Goal: Information Seeking & Learning: Find specific page/section

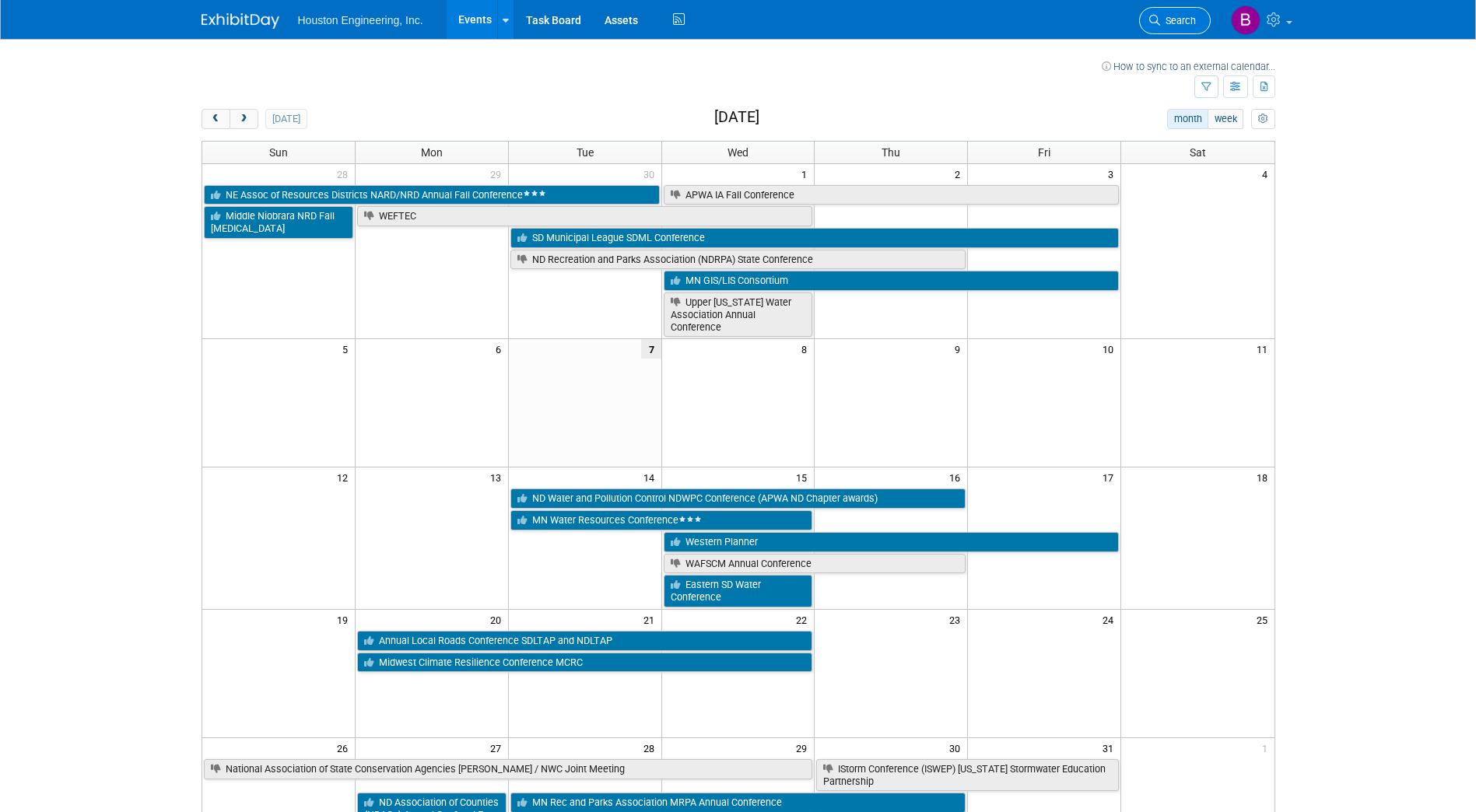
click at [1180, 11] on link "Search" at bounding box center [1174, 20] width 71 height 27
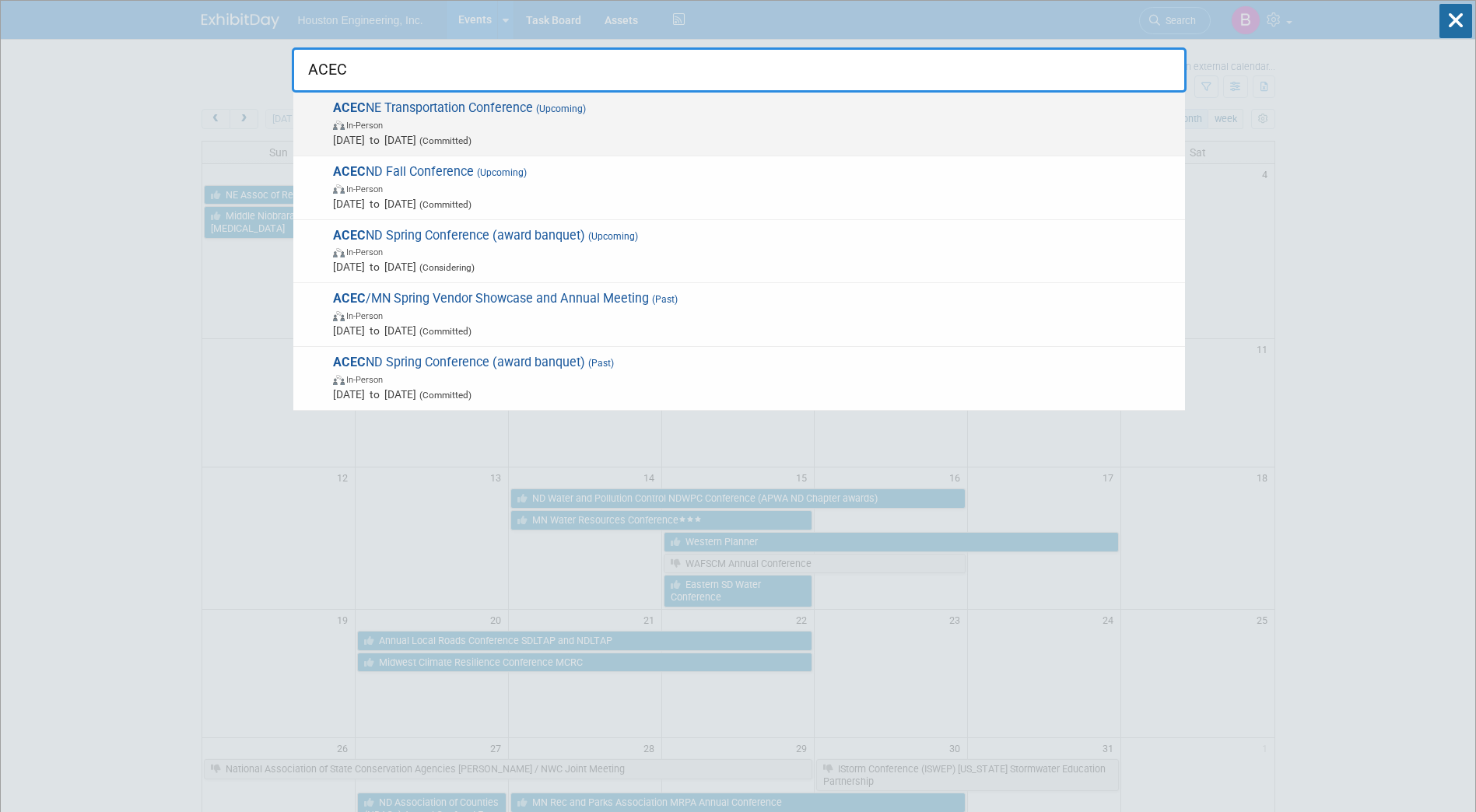
type input "ACEC"
click at [498, 110] on span "ACEC NE Transportation Conference (Upcoming) In-Person [DATE] to [DATE] (Commit…" at bounding box center [753, 124] width 849 height 47
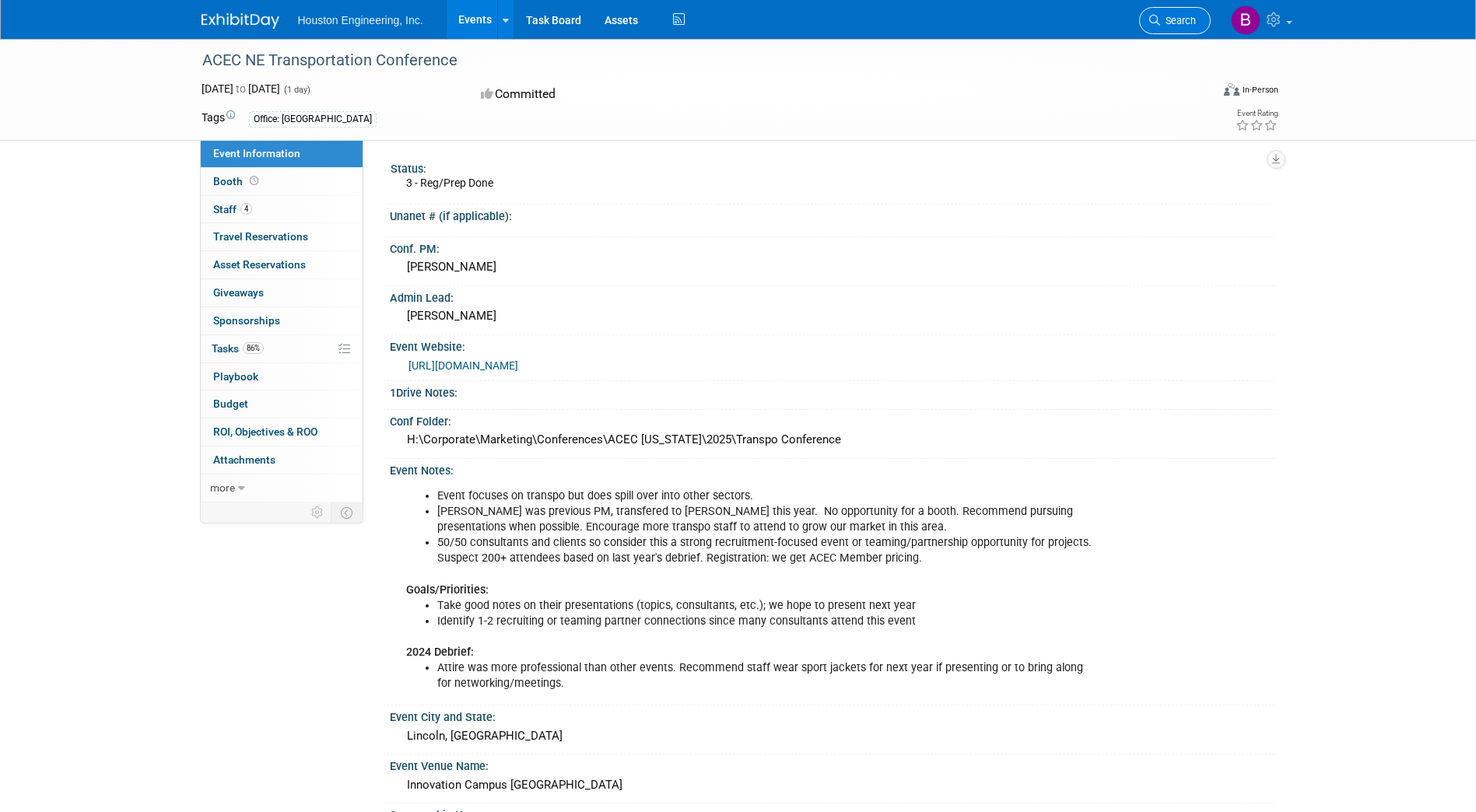
click at [1180, 23] on span "Search" at bounding box center [1178, 20] width 36 height 11
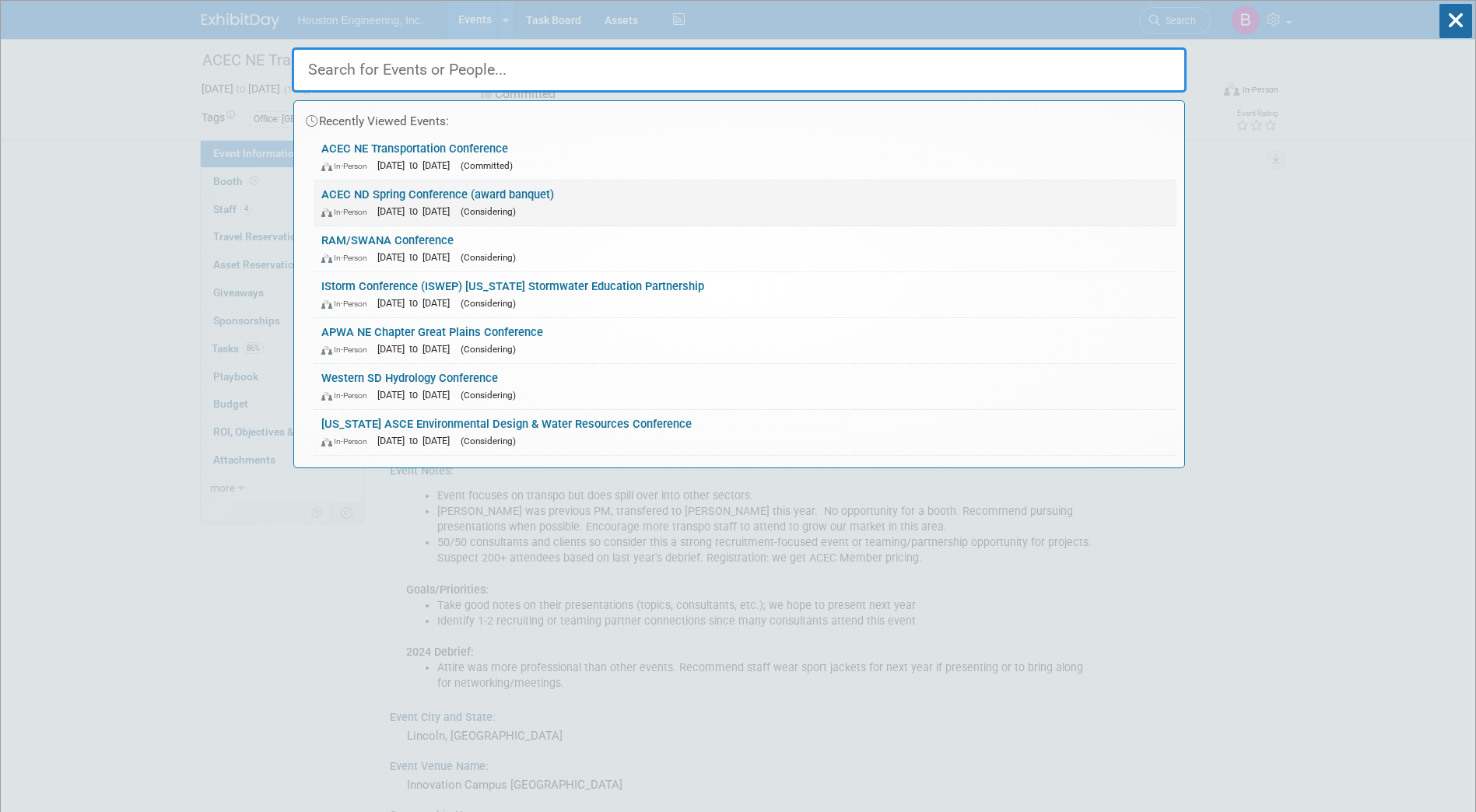
click at [665, 211] on div "In-Person May 5, 2026 to May 6, 2026 (Considering)" at bounding box center [745, 211] width 847 height 17
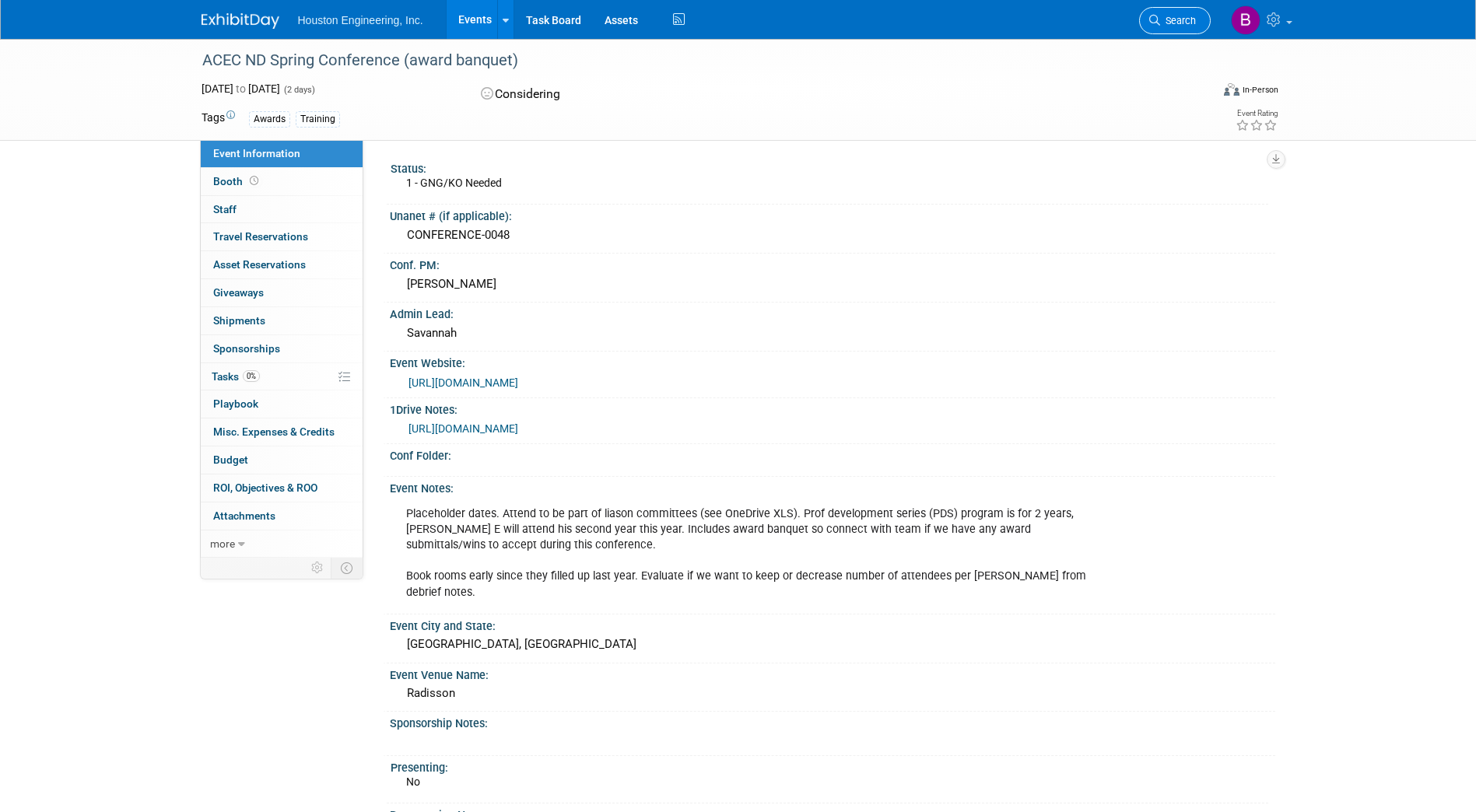
click at [1167, 24] on span "Search" at bounding box center [1178, 20] width 36 height 11
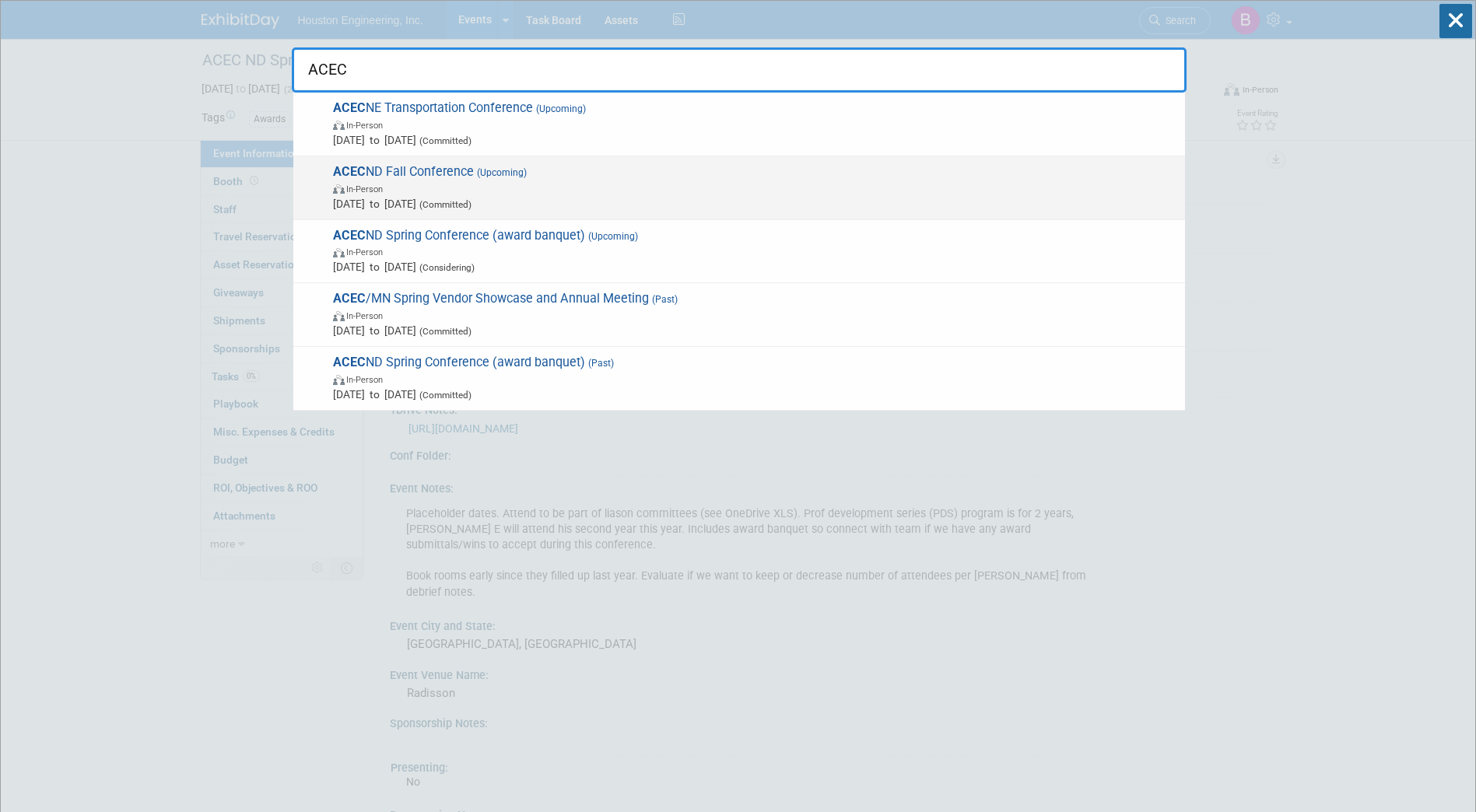
type input "ACEC"
click at [723, 196] on span "[DATE] to [DATE] (Committed)" at bounding box center [755, 204] width 844 height 16
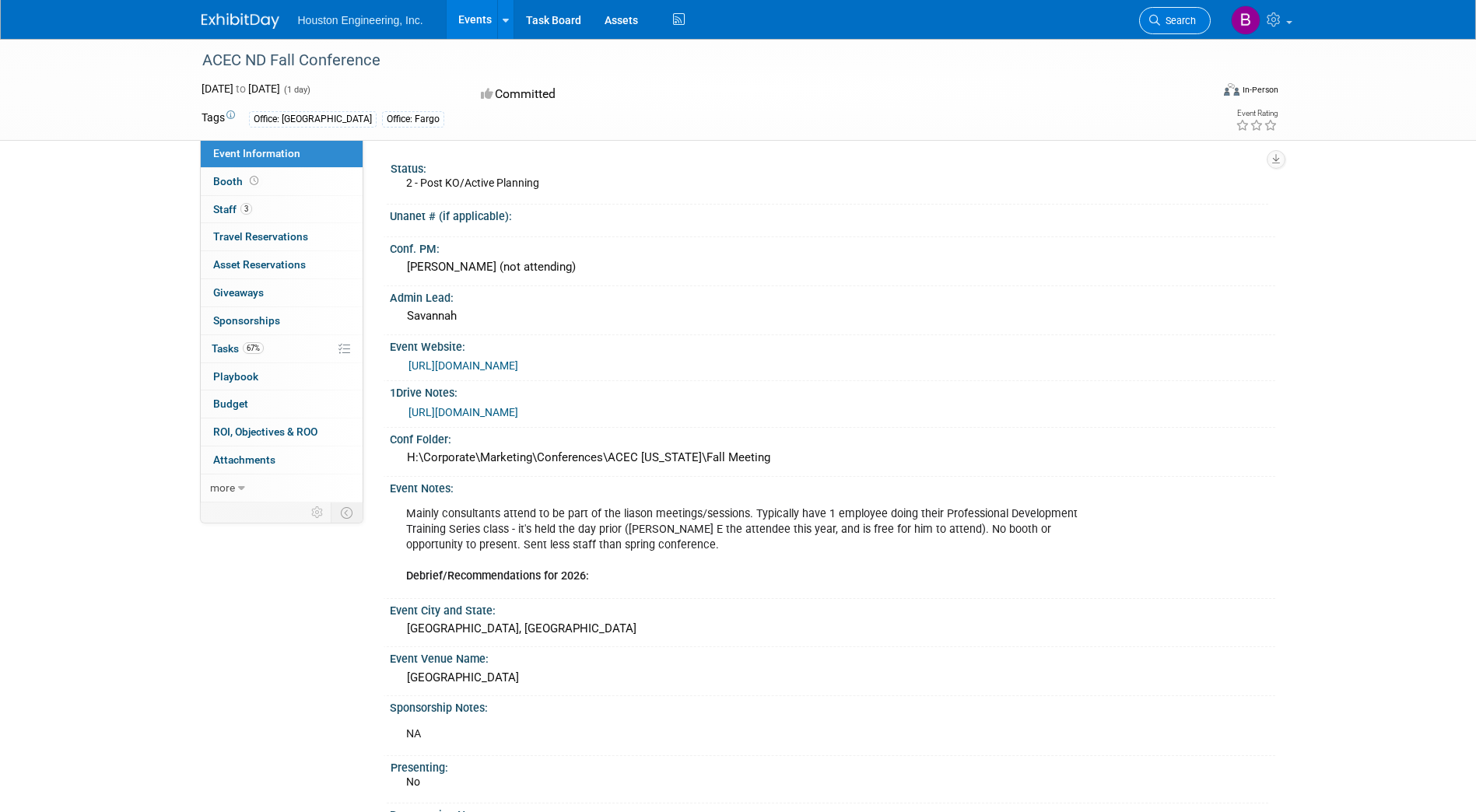
click at [1180, 13] on link "Search" at bounding box center [1174, 20] width 71 height 27
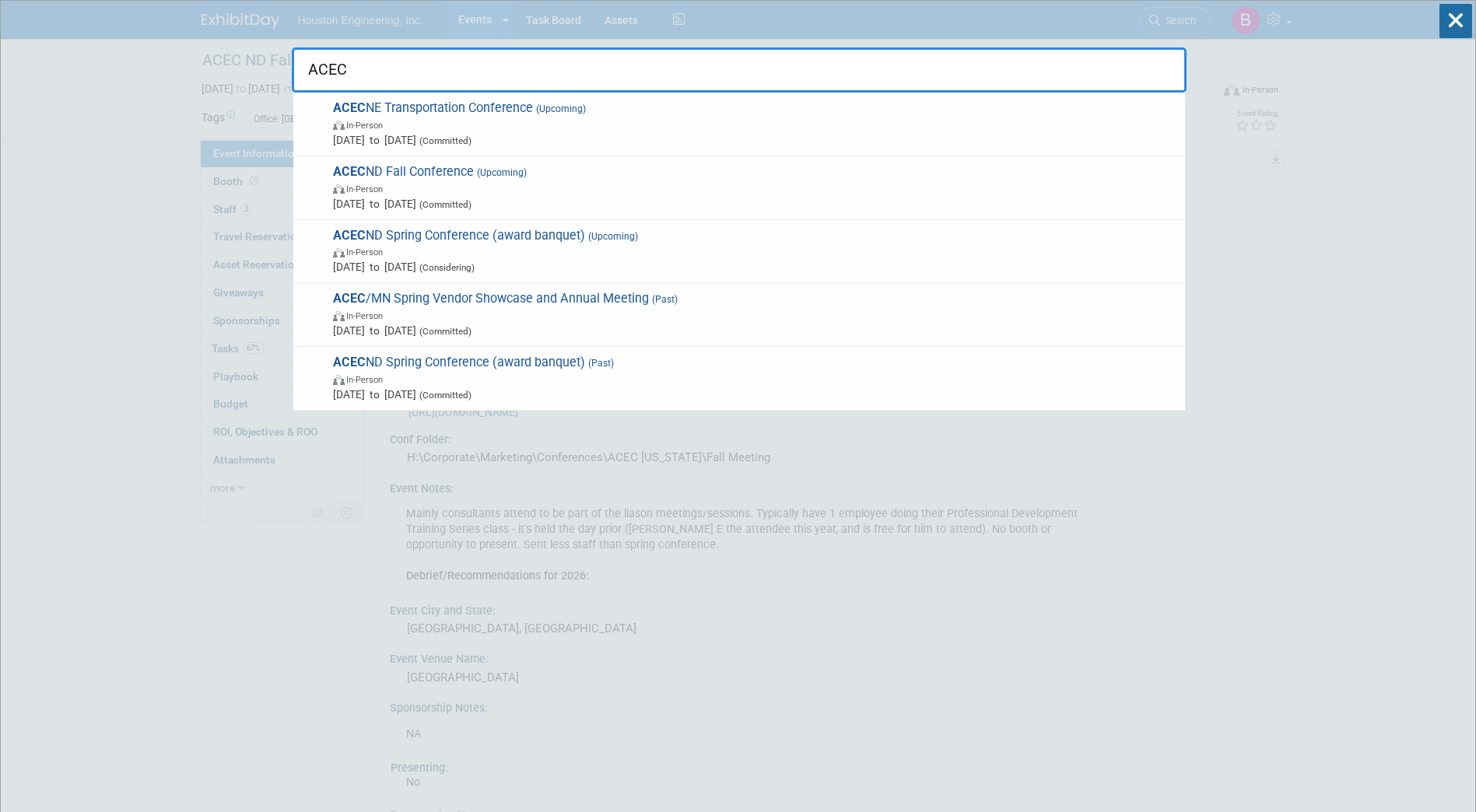
type input "ACEC"
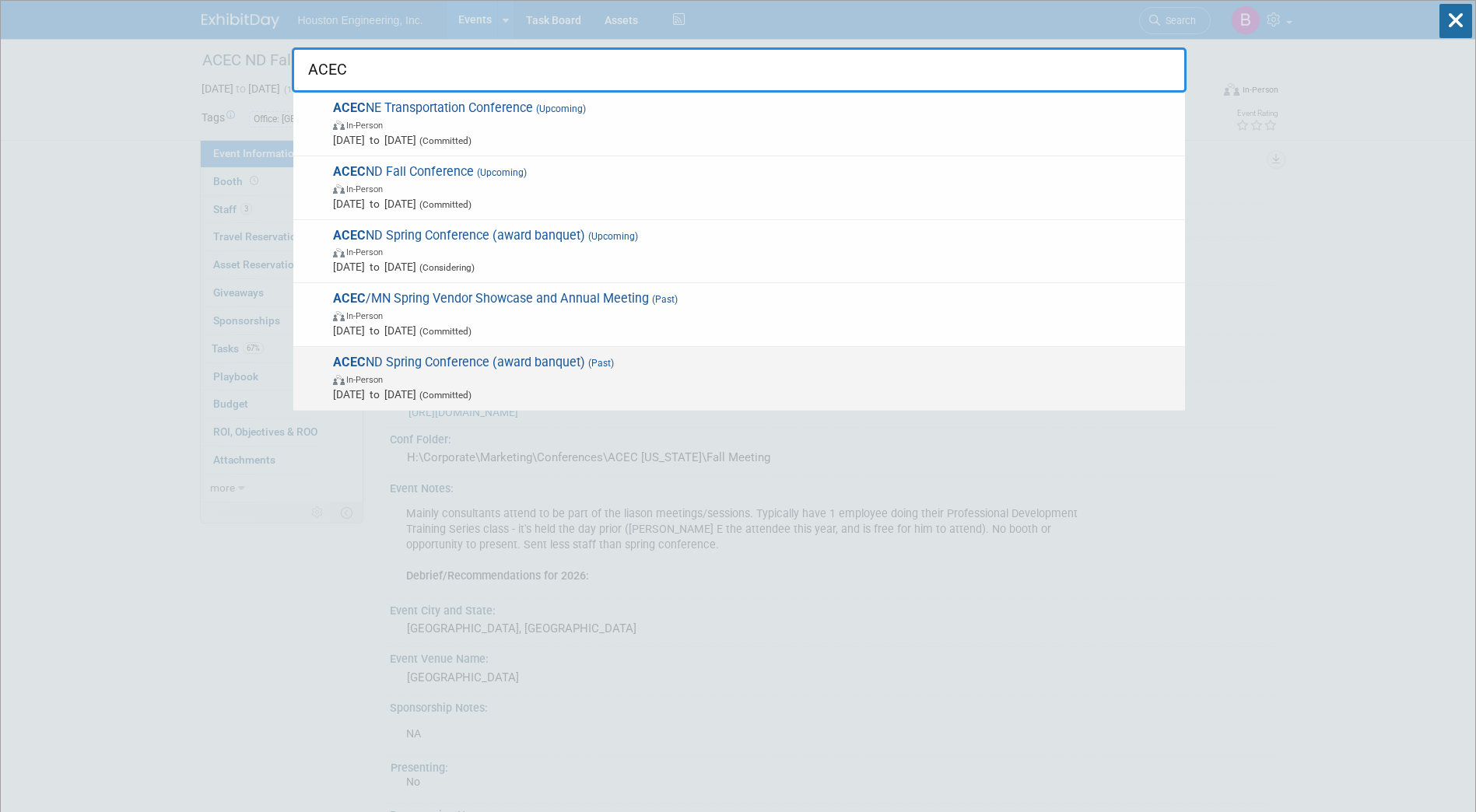
click at [581, 367] on span "ACEC ND Spring Conference (award banquet) (Past) In-Person May 6, 2025 to May 7…" at bounding box center [753, 379] width 849 height 47
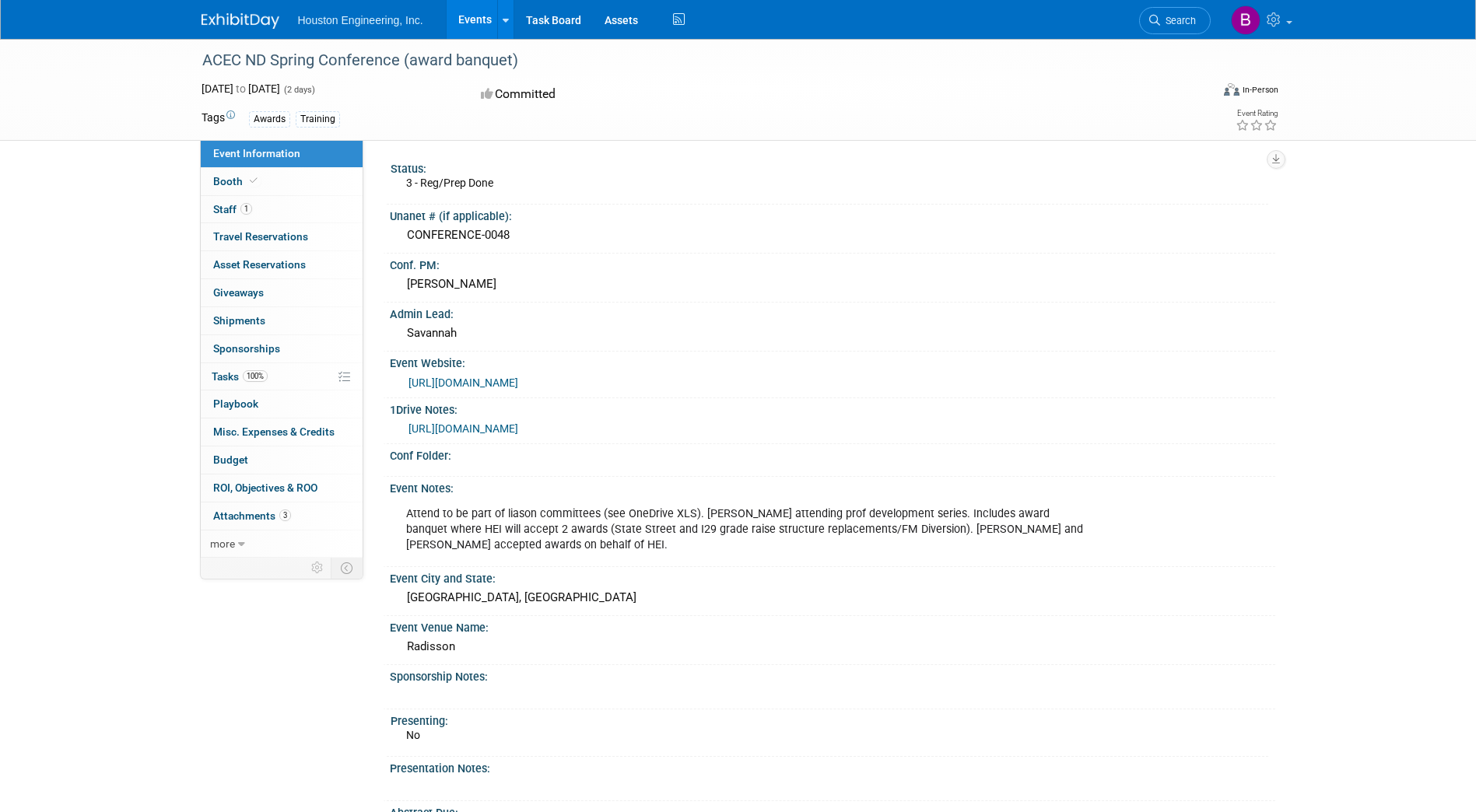
click at [1173, 11] on link "Search" at bounding box center [1174, 20] width 71 height 27
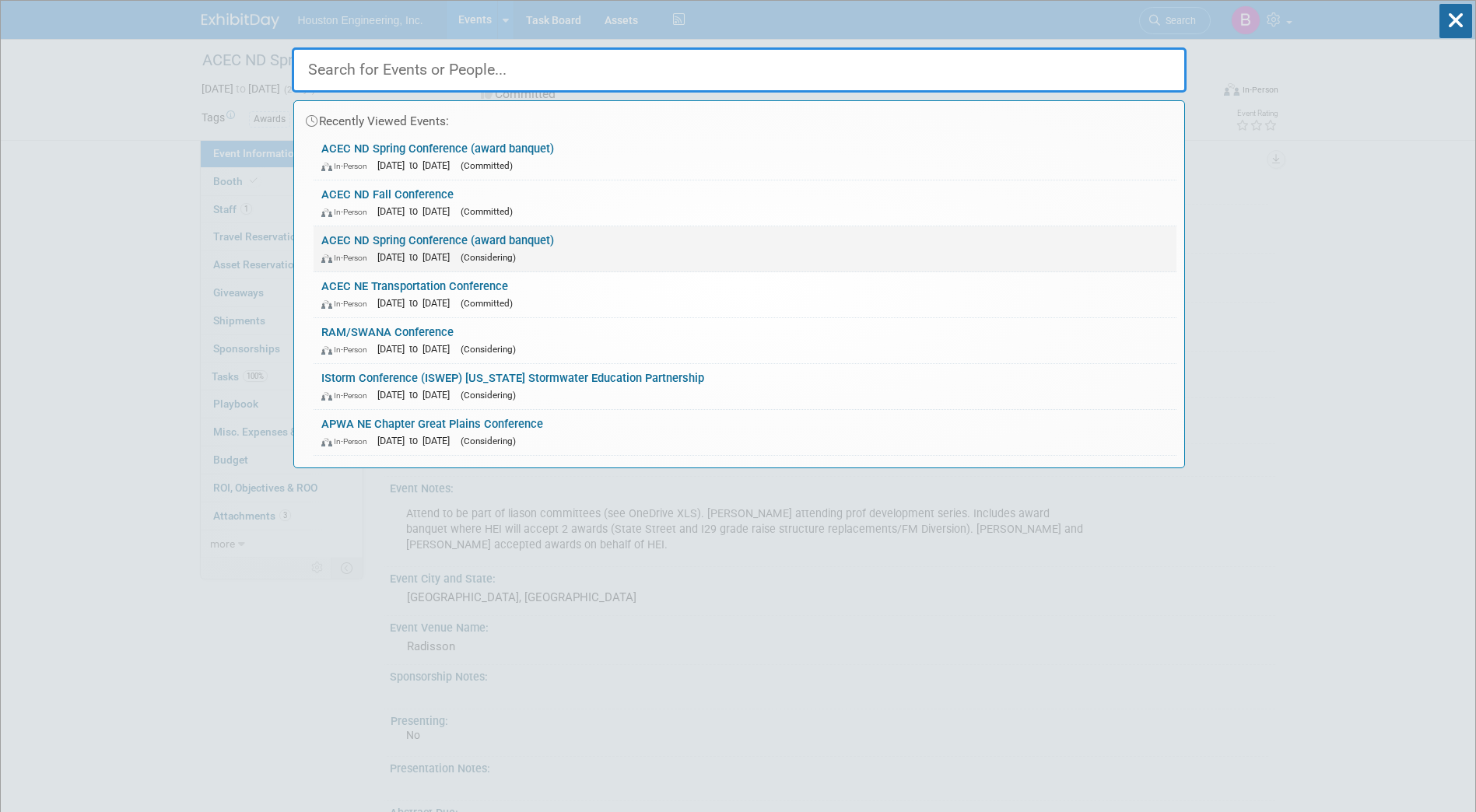
click at [527, 250] on div "In-Person May 5, 2026 to May 6, 2026 (Considering)" at bounding box center [745, 257] width 847 height 17
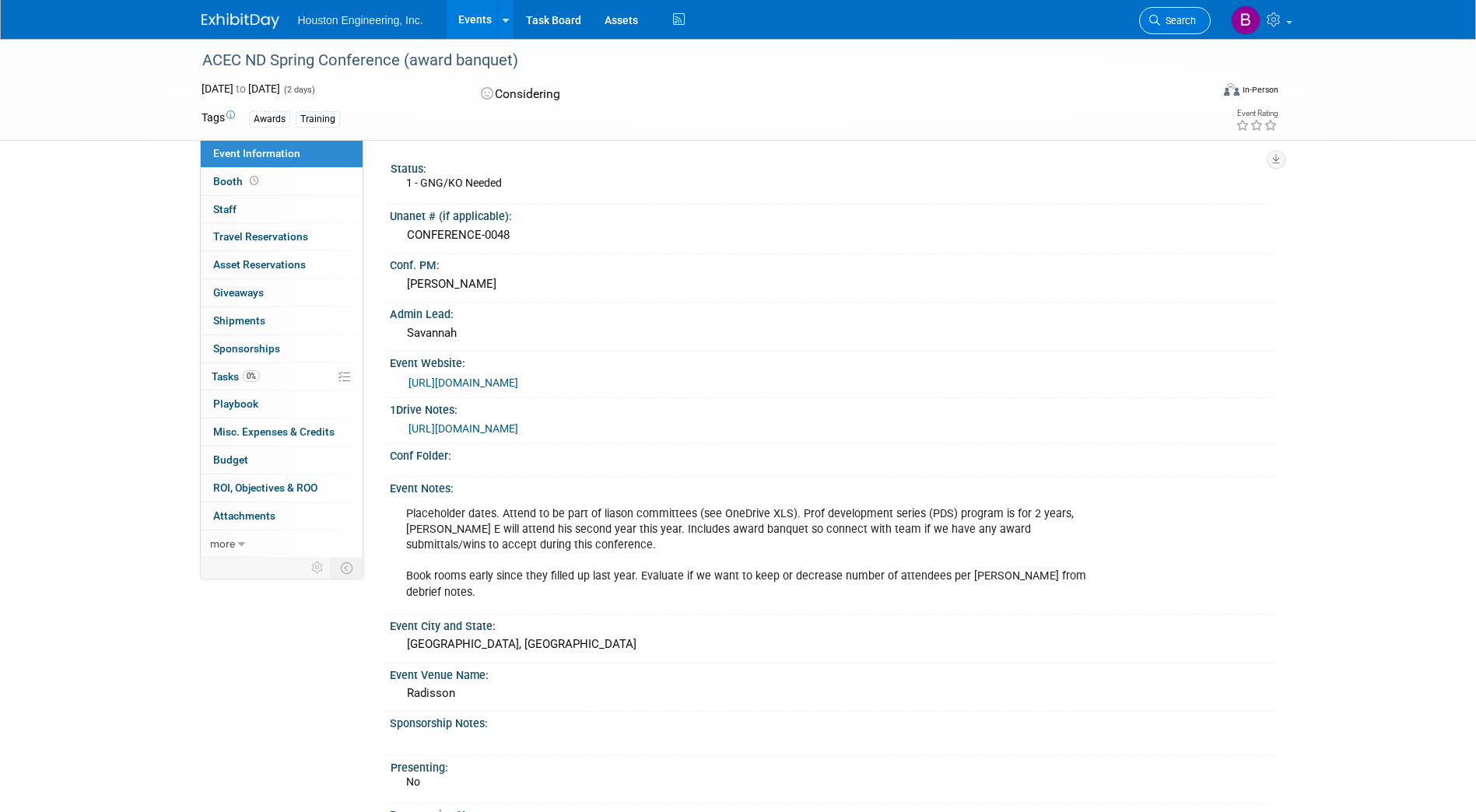
click at [1182, 18] on span "Search" at bounding box center [1178, 20] width 36 height 11
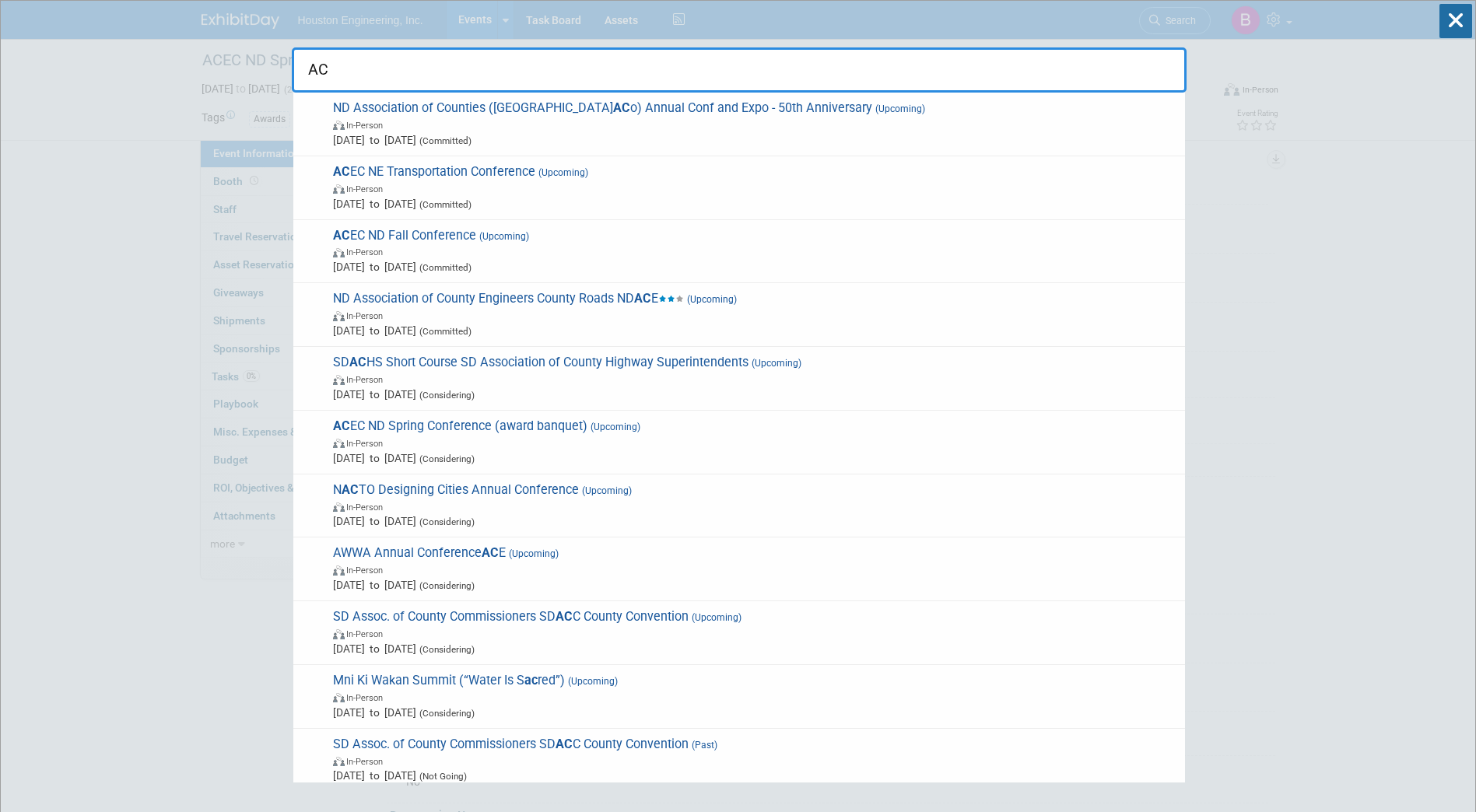
type input "A"
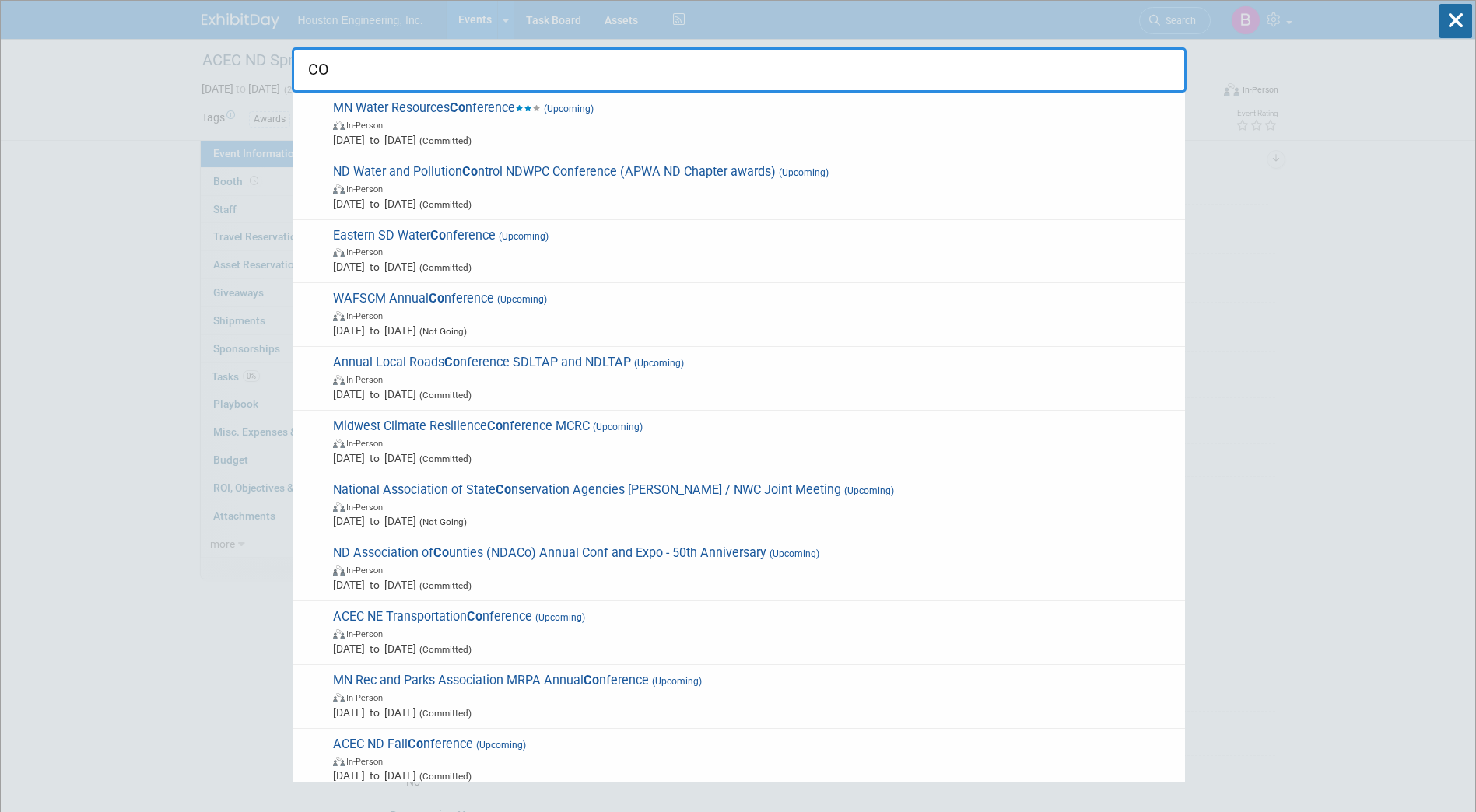
type input "C"
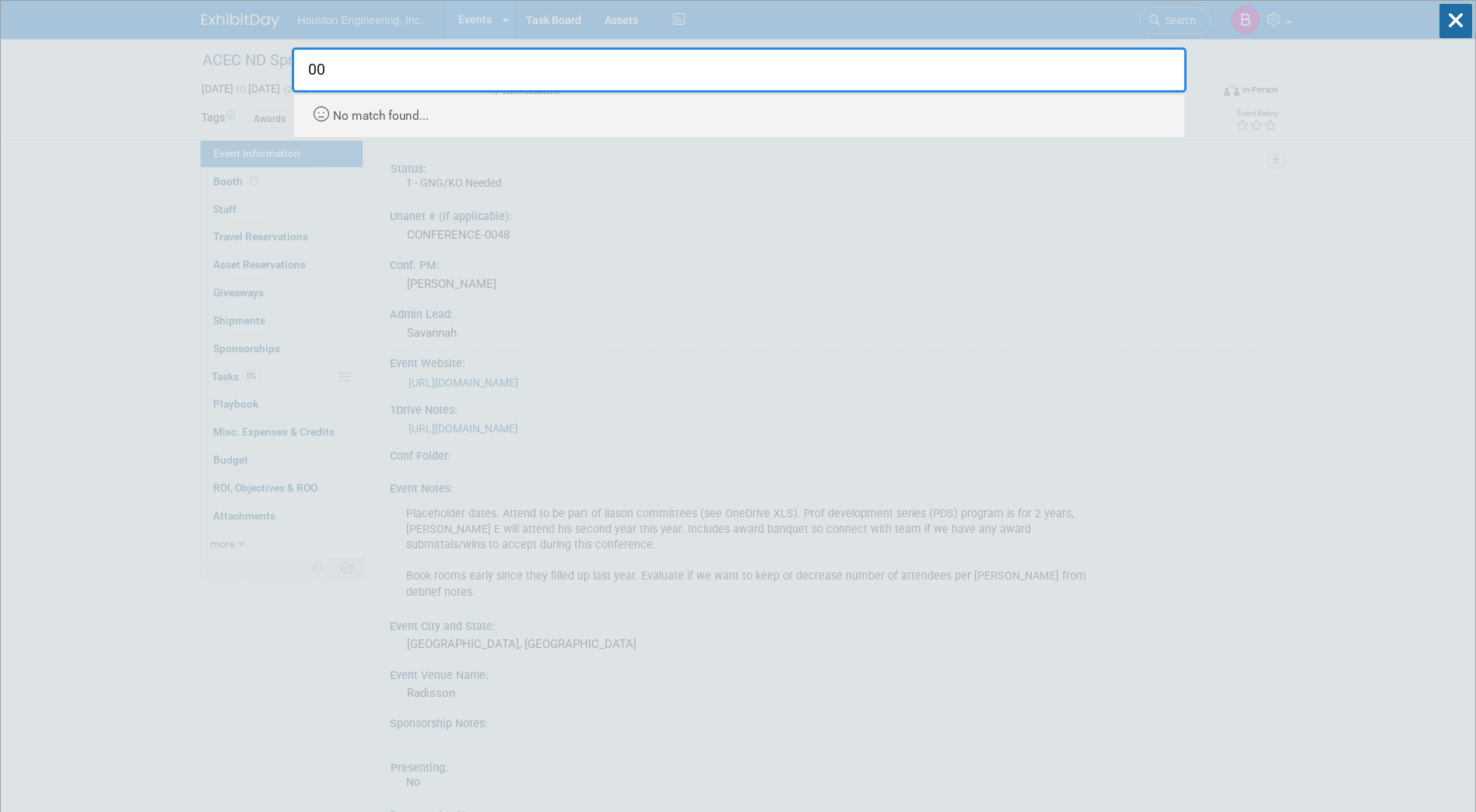
type input "0"
